Goal: Information Seeking & Learning: Learn about a topic

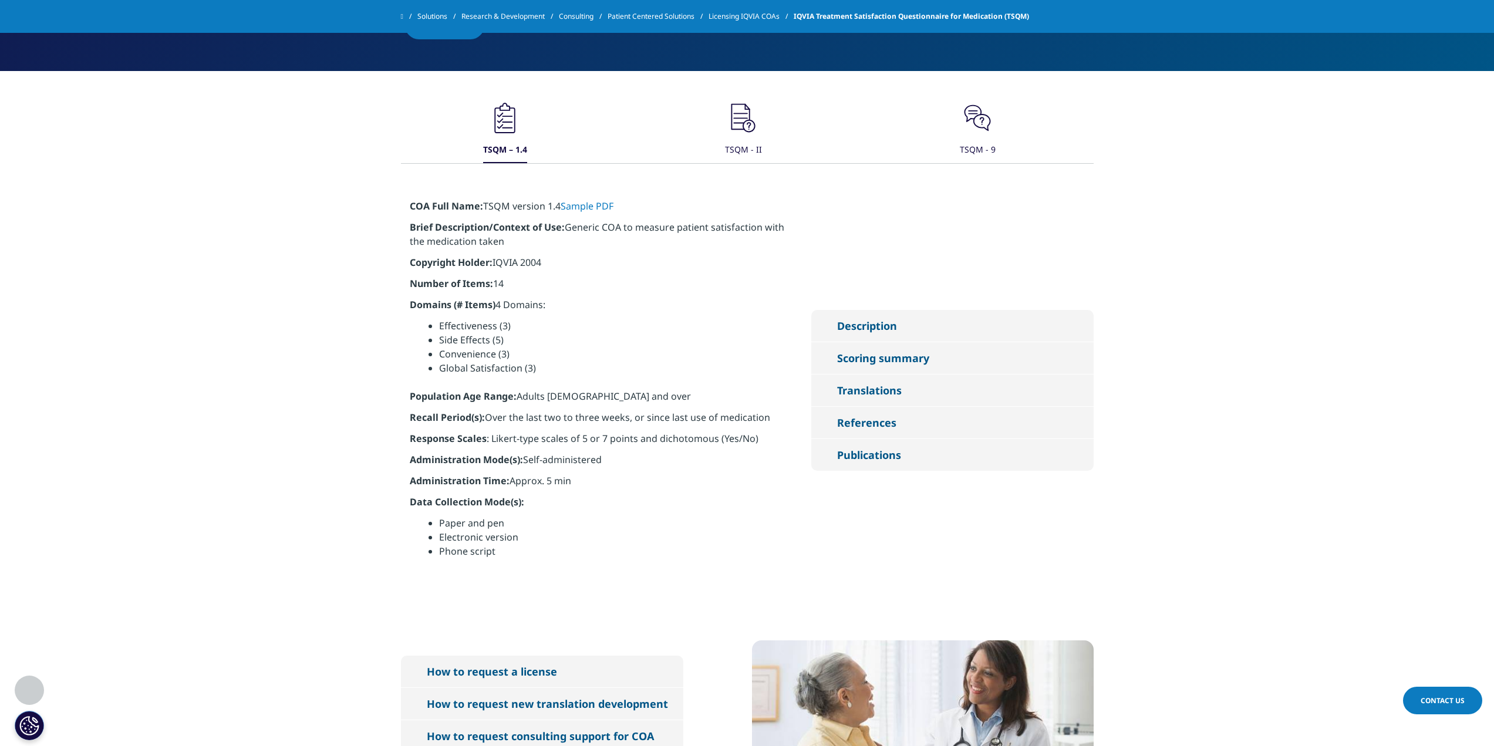
scroll to position [528, 0]
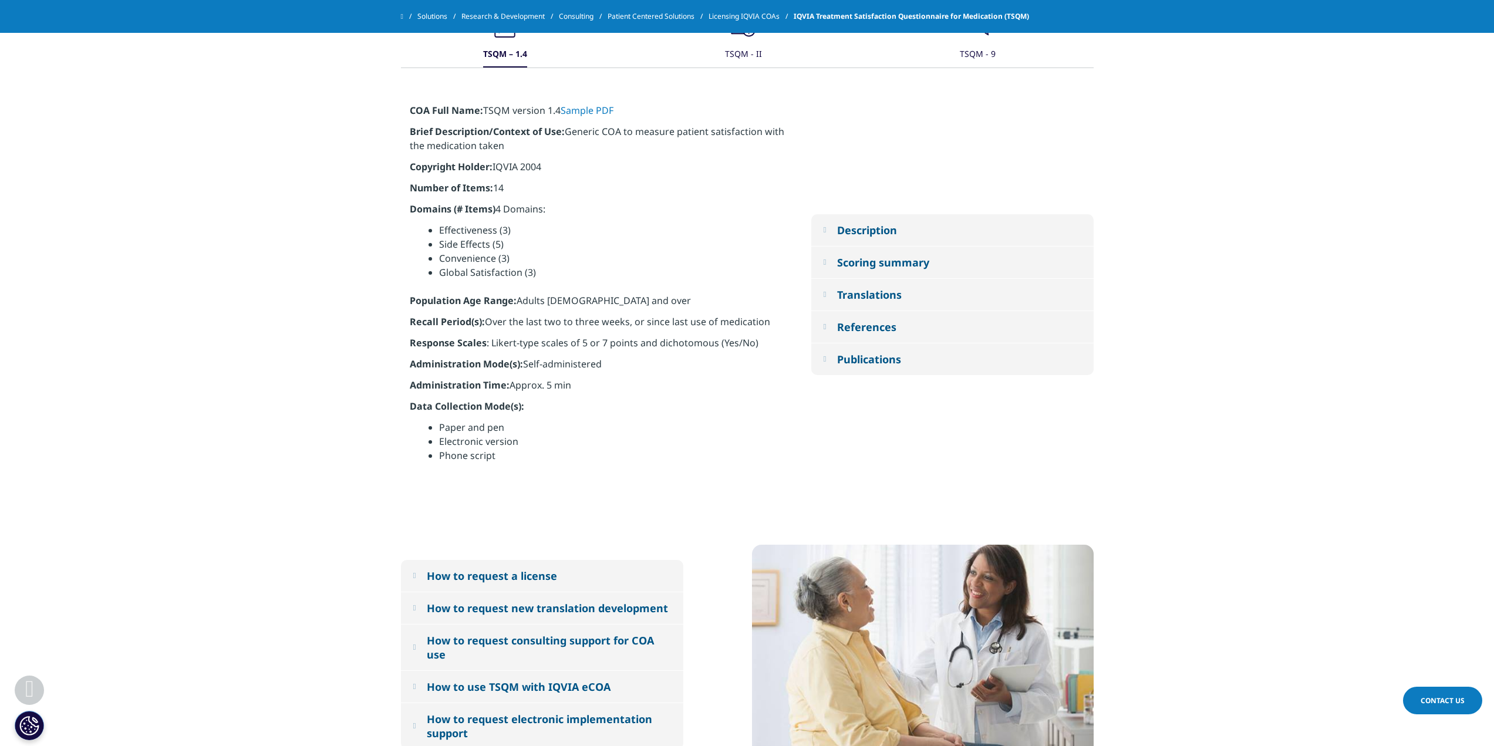
click at [483, 585] on button "How to request a license" at bounding box center [542, 576] width 282 height 32
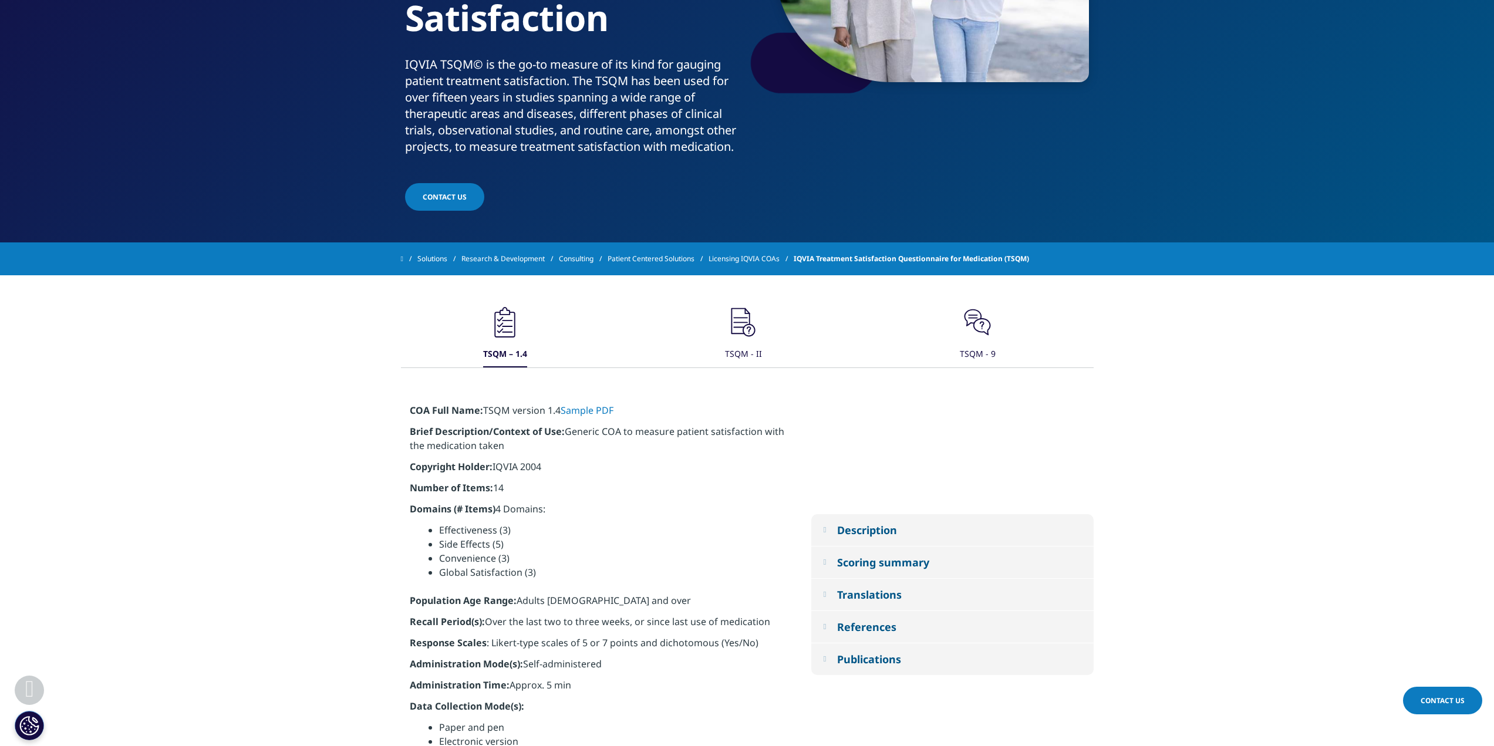
scroll to position [176, 0]
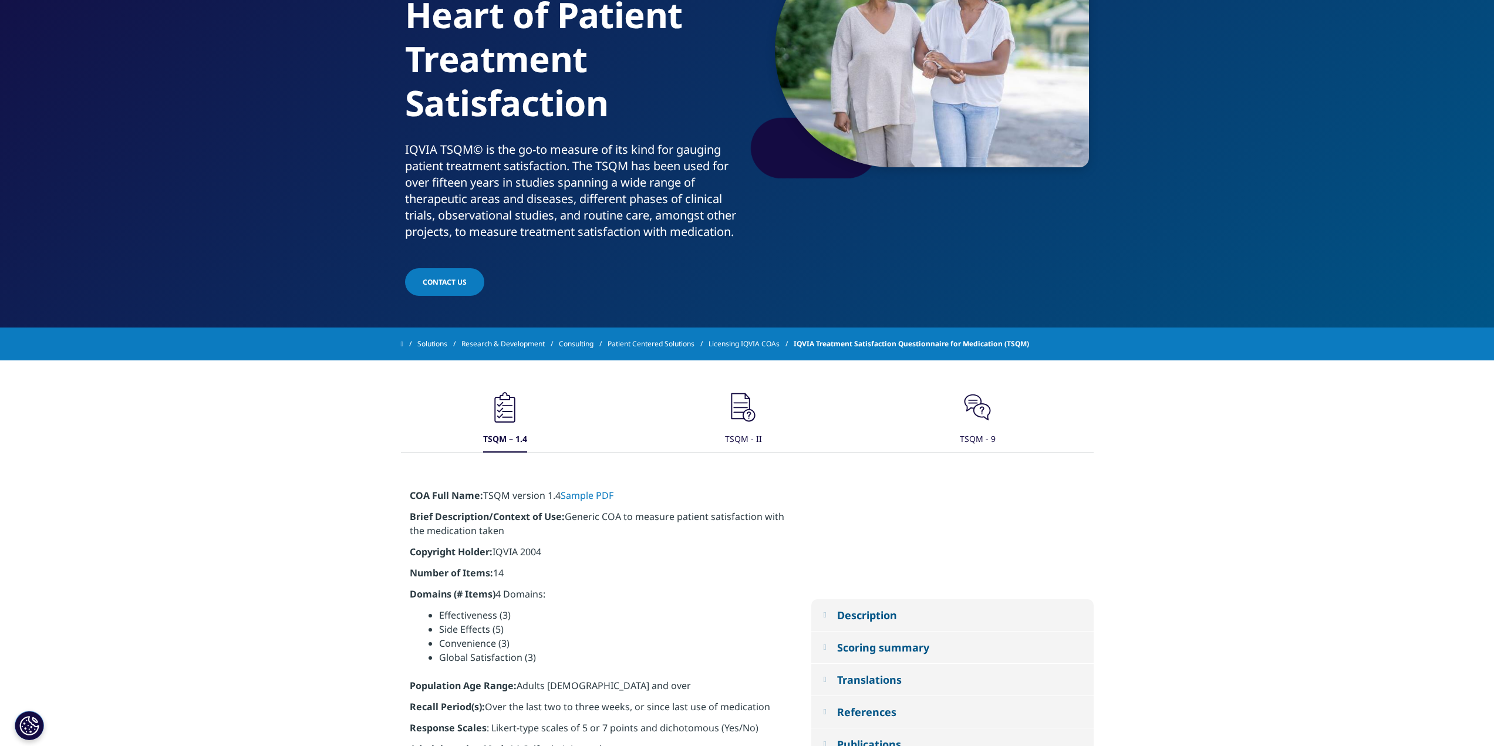
click at [745, 437] on div "TSQM - II" at bounding box center [743, 439] width 37 height 25
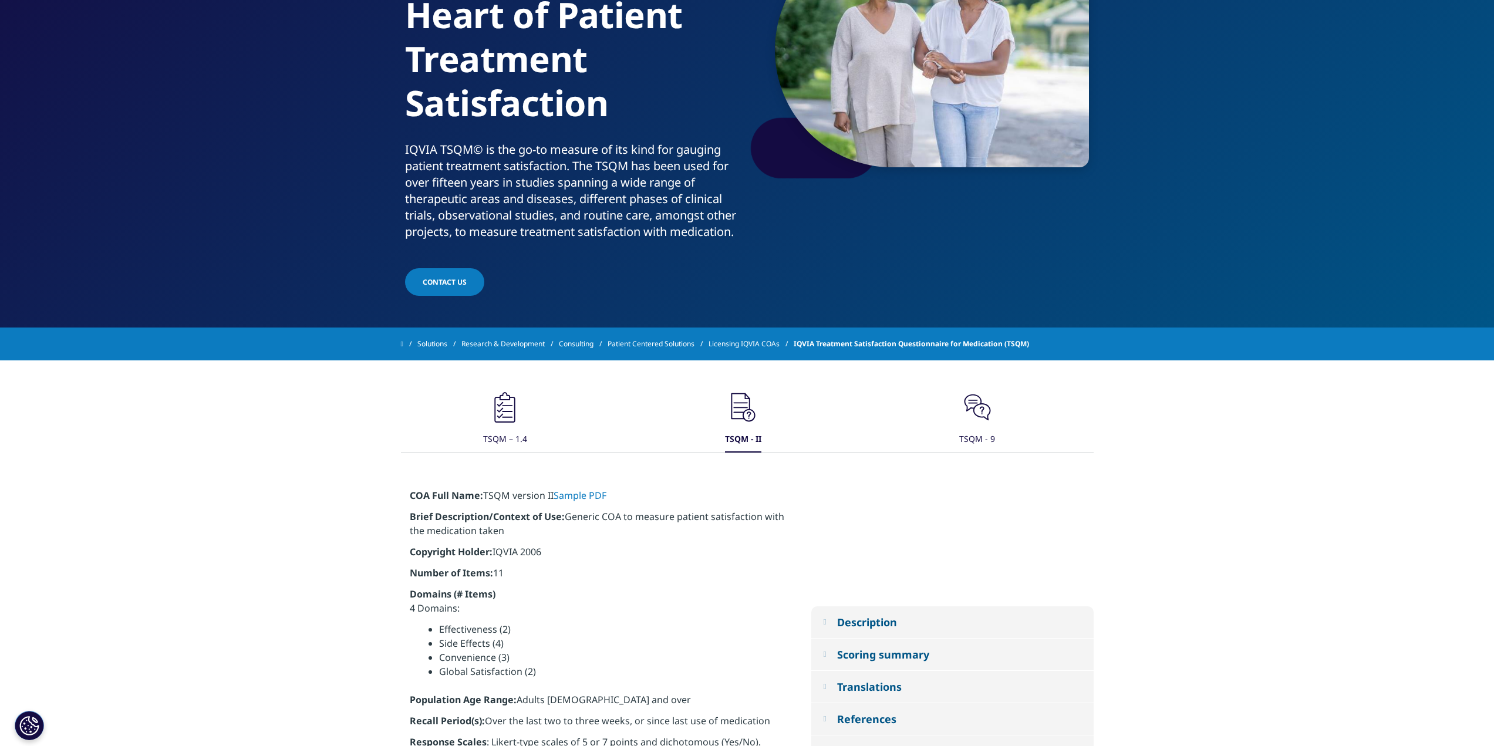
click at [519, 437] on div "TSQM – 1.4" at bounding box center [505, 439] width 44 height 25
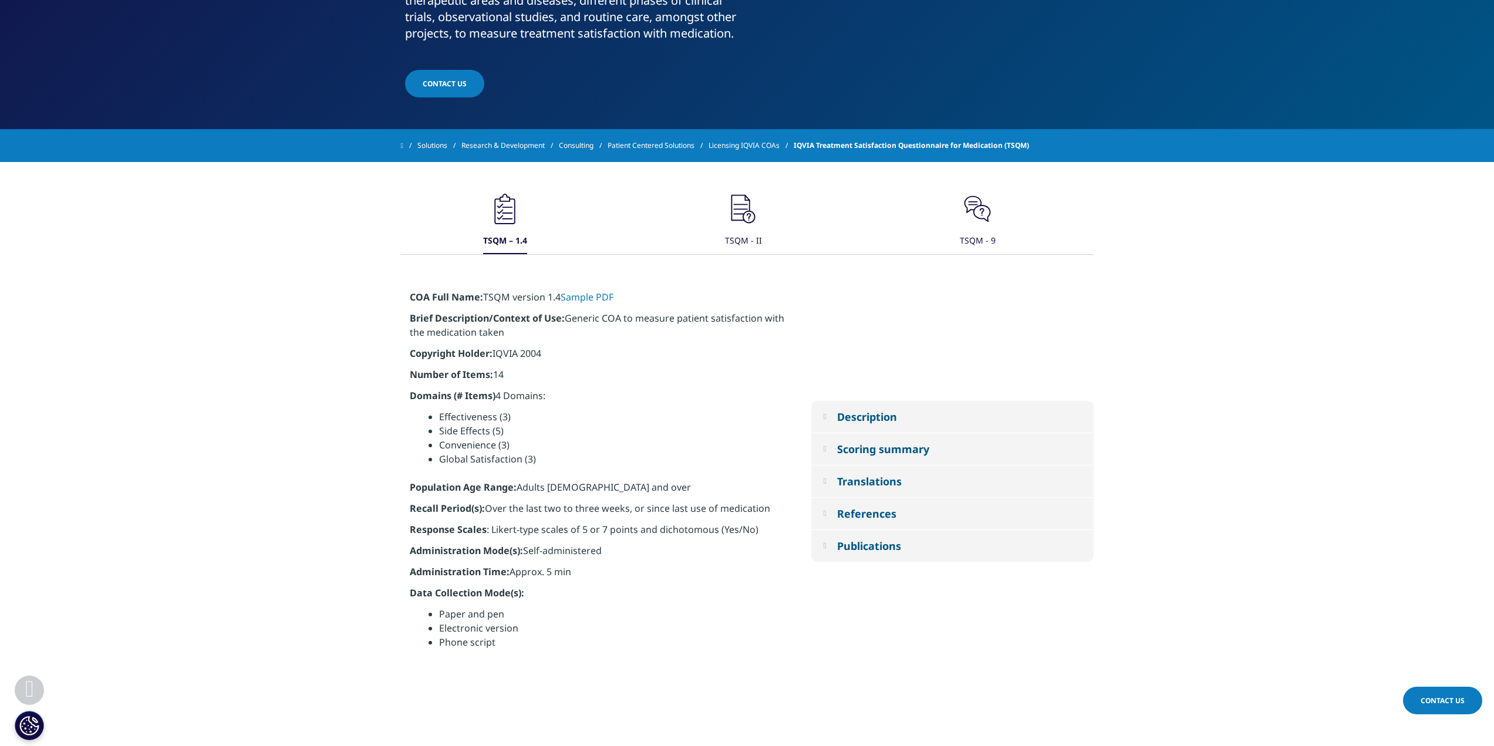
scroll to position [470, 0]
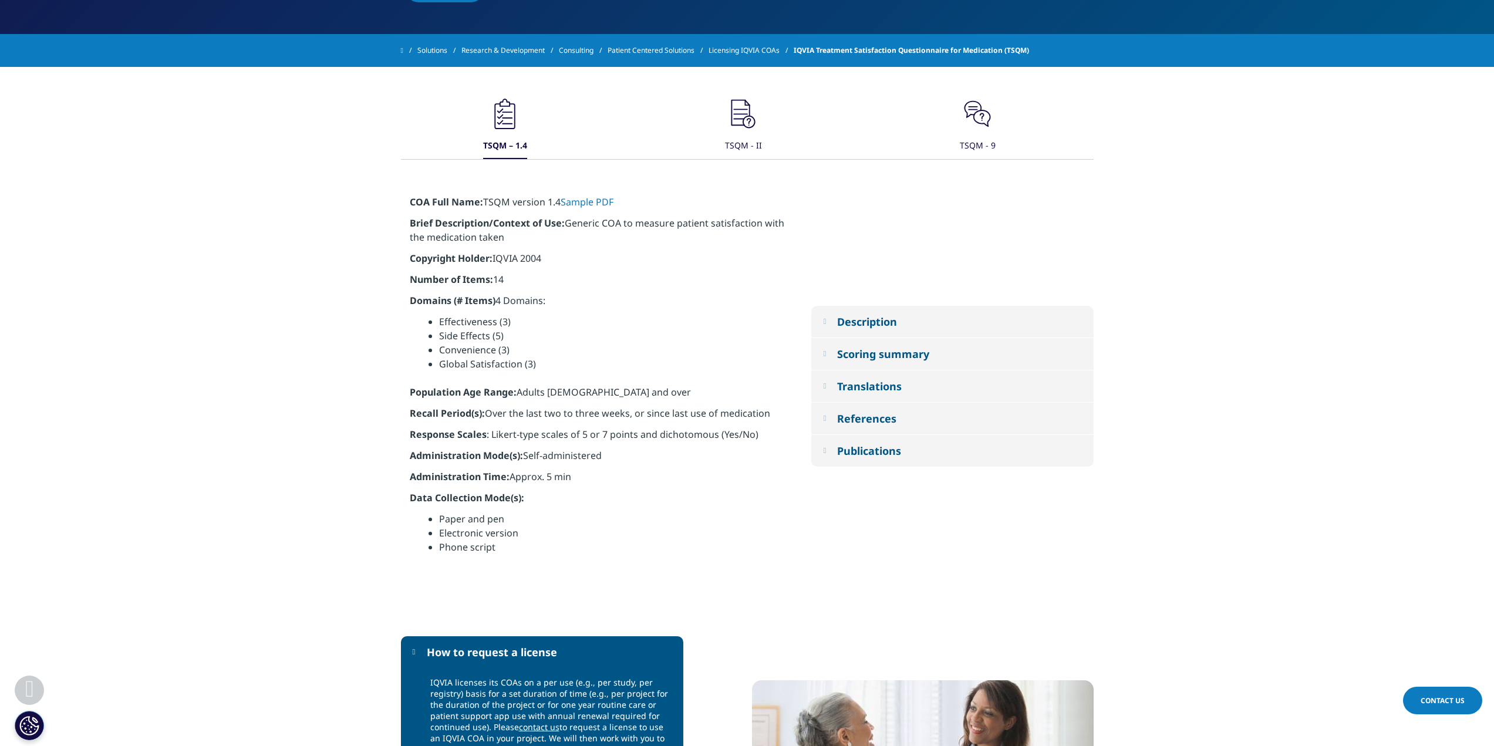
click at [903, 324] on button "Description" at bounding box center [952, 322] width 282 height 32
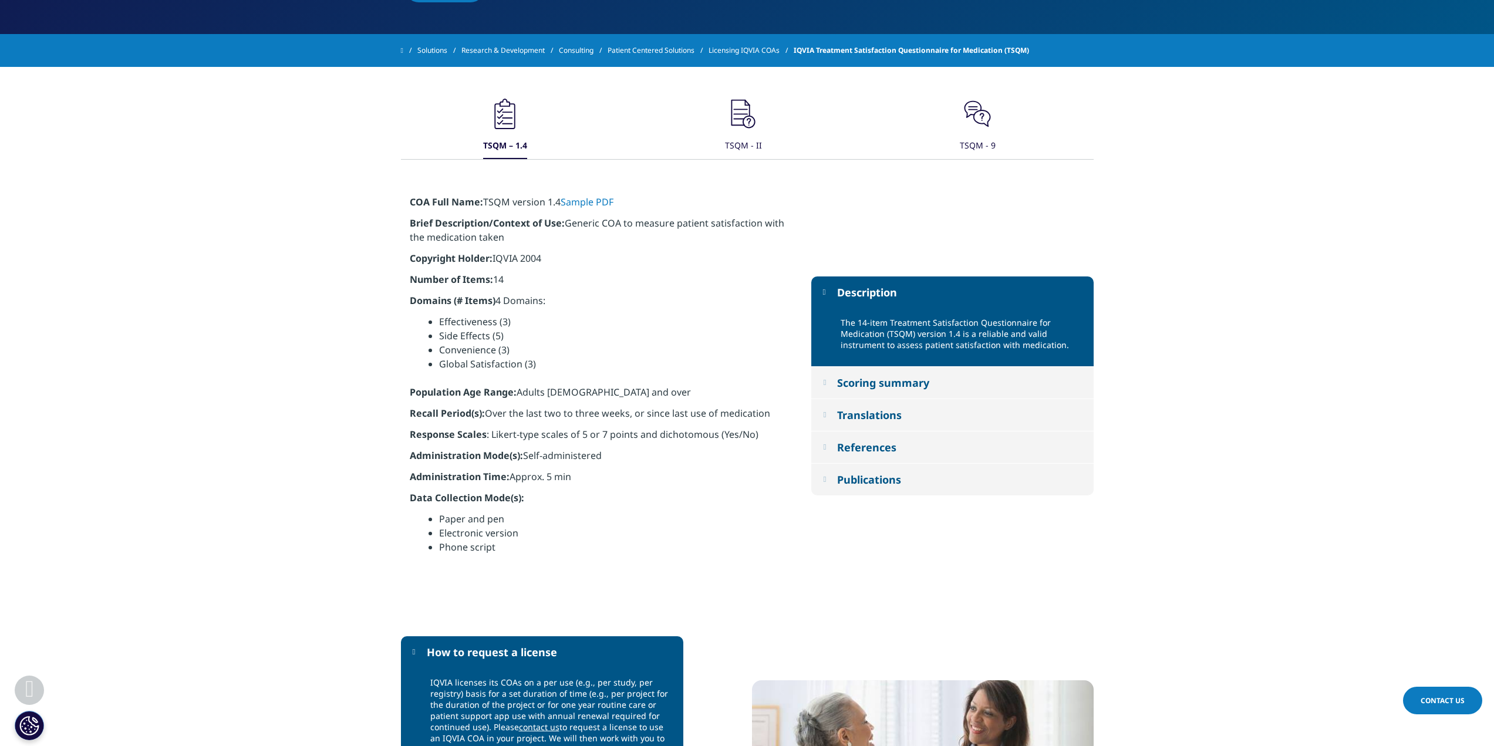
click at [895, 390] on button "Scoring summary" at bounding box center [952, 383] width 282 height 32
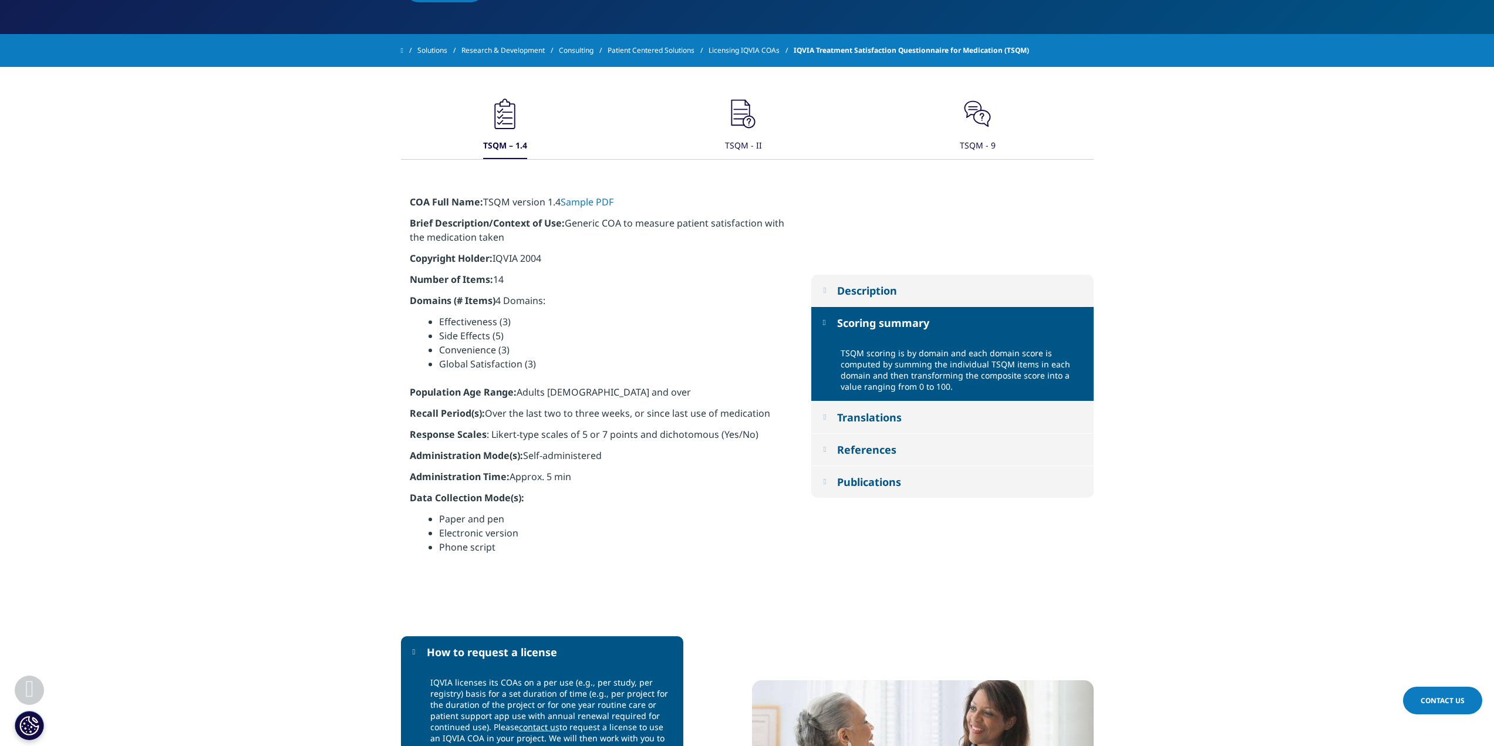
drag, startPoint x: 879, startPoint y: 421, endPoint x: 866, endPoint y: 424, distance: 13.2
click at [879, 421] on div "Translations" at bounding box center [869, 417] width 65 height 14
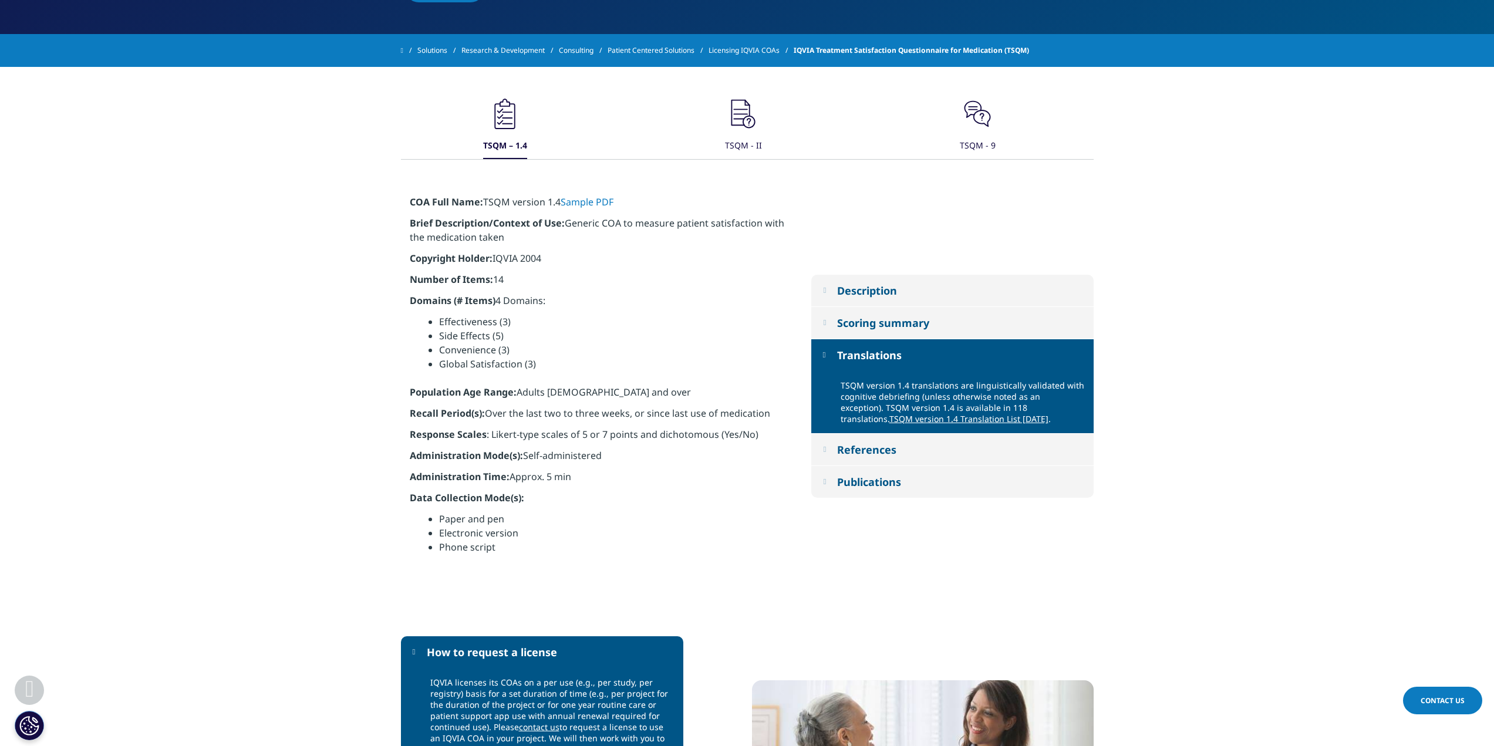
click at [617, 200] on p "COA Full Name: TSQM version 1.4 Sample PDF" at bounding box center [597, 205] width 375 height 21
click at [595, 205] on link "Sample PDF" at bounding box center [587, 201] width 53 height 13
click at [762, 130] on div ".cls-1{fill:#231f20;} TSQM – 1.4 .cls-1{fill:#231f20;} TSQM - II .cls-1{fill:#2…" at bounding box center [747, 127] width 693 height 63
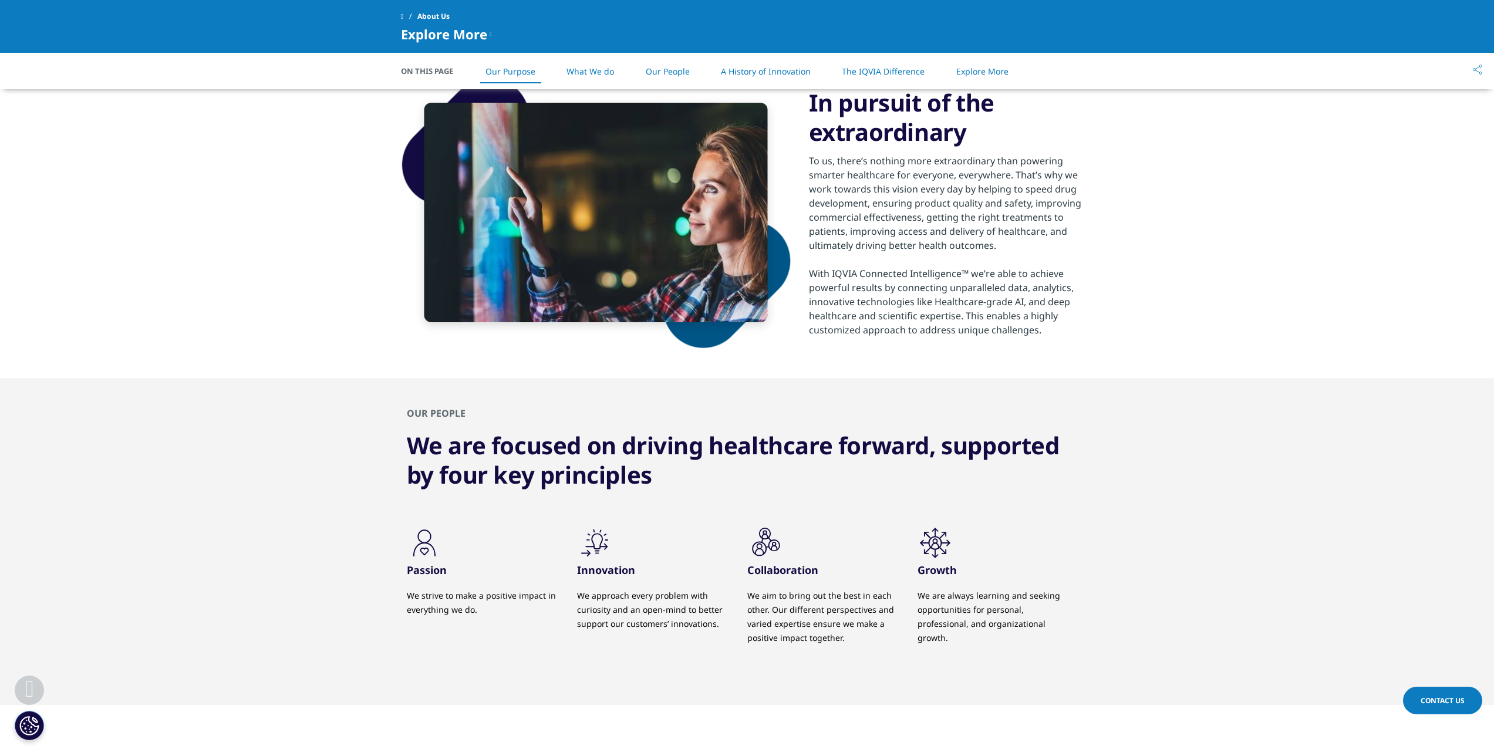
scroll to position [763, 0]
